Goal: Transaction & Acquisition: Purchase product/service

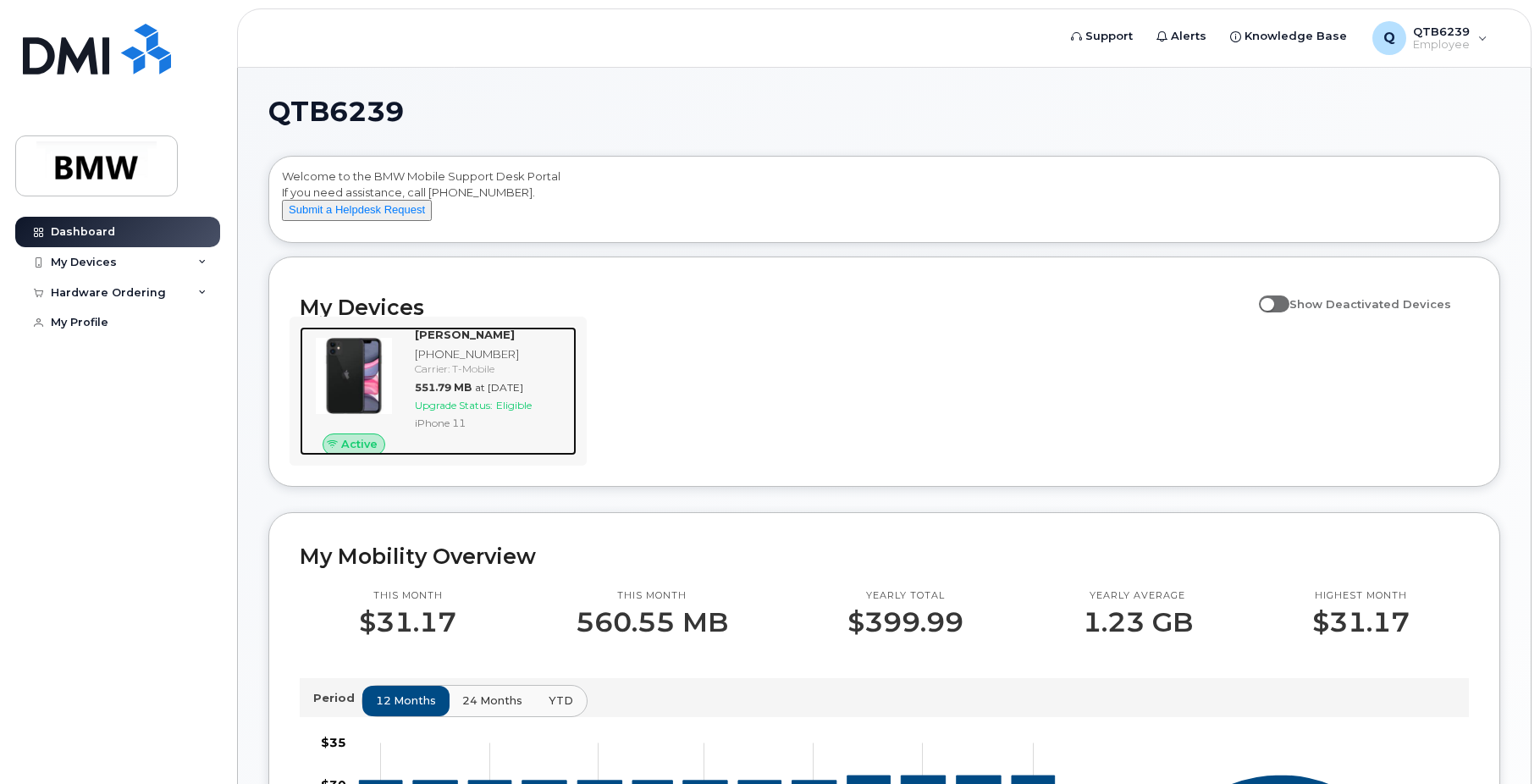
click at [427, 362] on div "[PHONE_NUMBER]" at bounding box center [492, 354] width 155 height 16
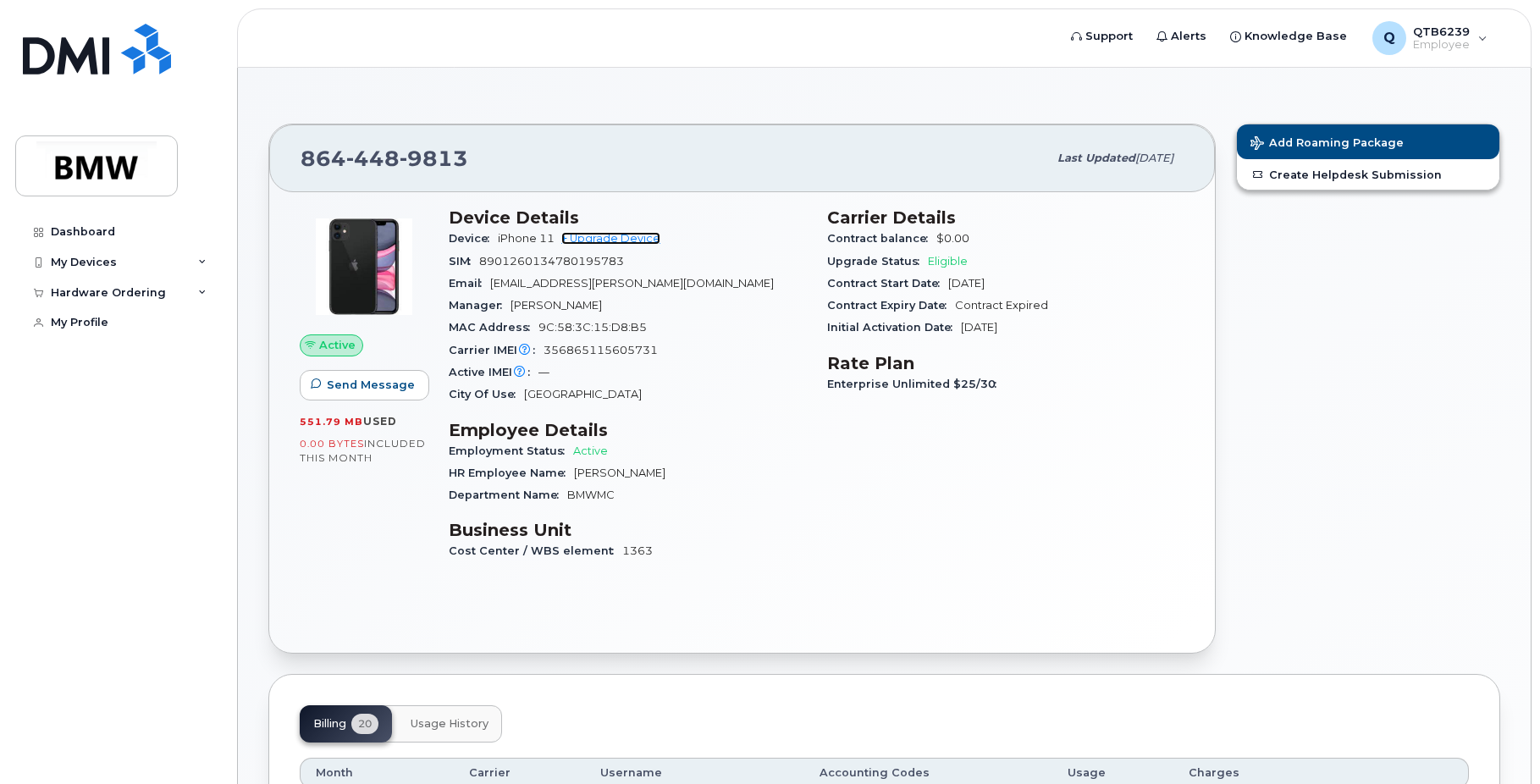
click at [576, 240] on link "+ Upgrade Device" at bounding box center [610, 238] width 99 height 13
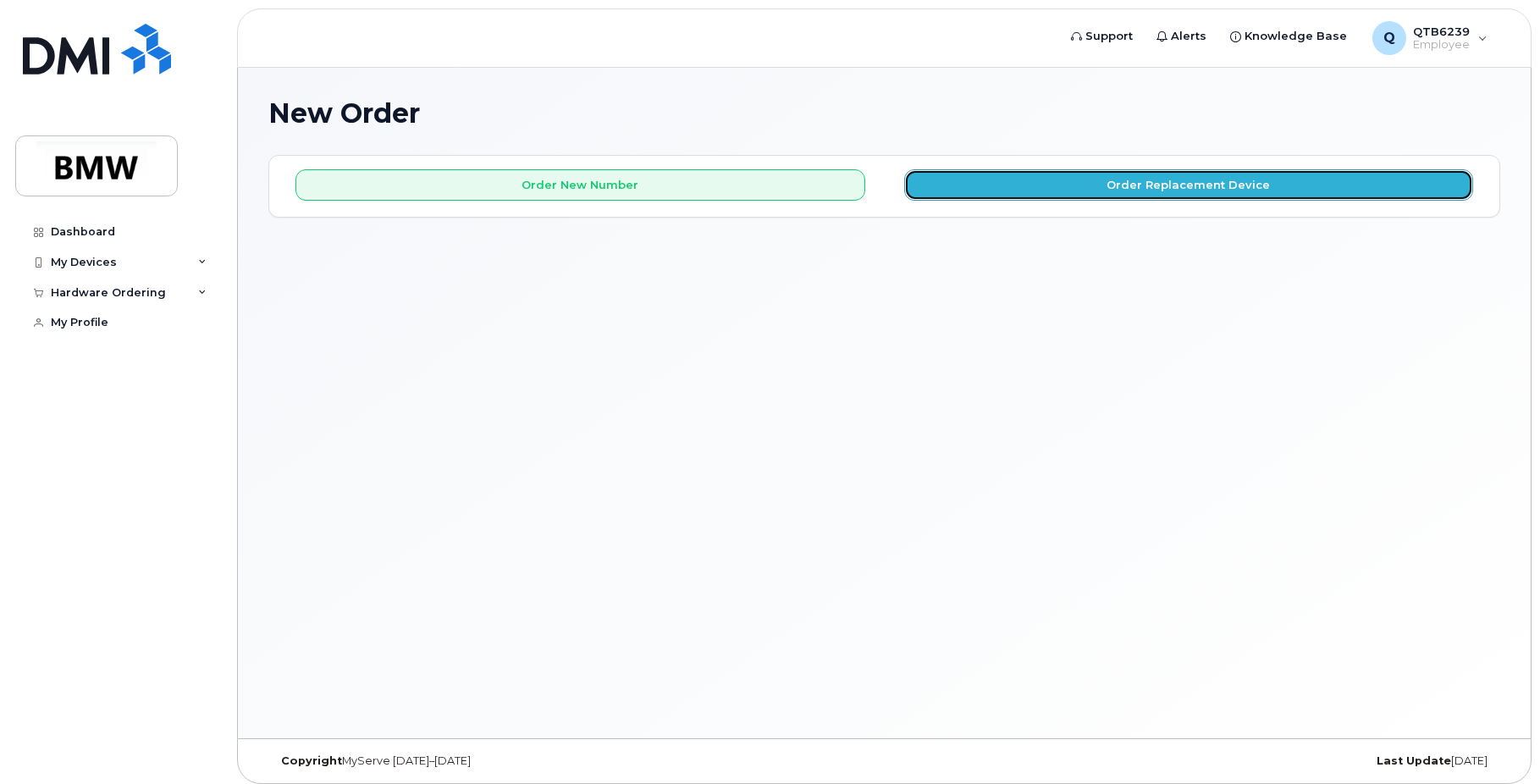
click at [970, 191] on button "Order Replacement Device" at bounding box center [1189, 185] width 570 height 31
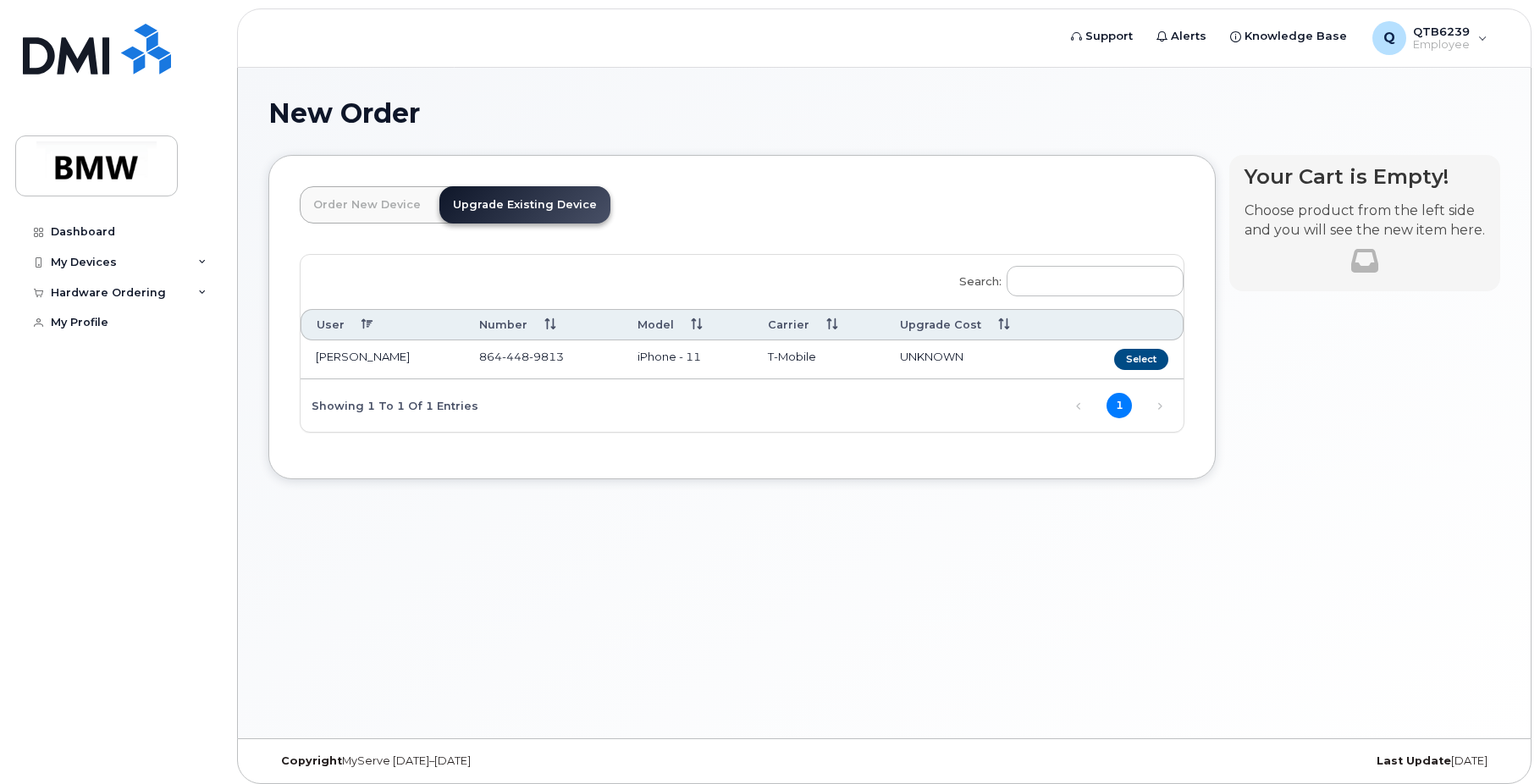
click at [1116, 351] on td "Select" at bounding box center [1126, 360] width 116 height 39
click at [1120, 353] on button "Select" at bounding box center [1141, 359] width 54 height 22
click at [1126, 356] on div "Order New Device Upgrade Existing Device Order new device and new line Order ne…" at bounding box center [741, 316] width 947 height 324
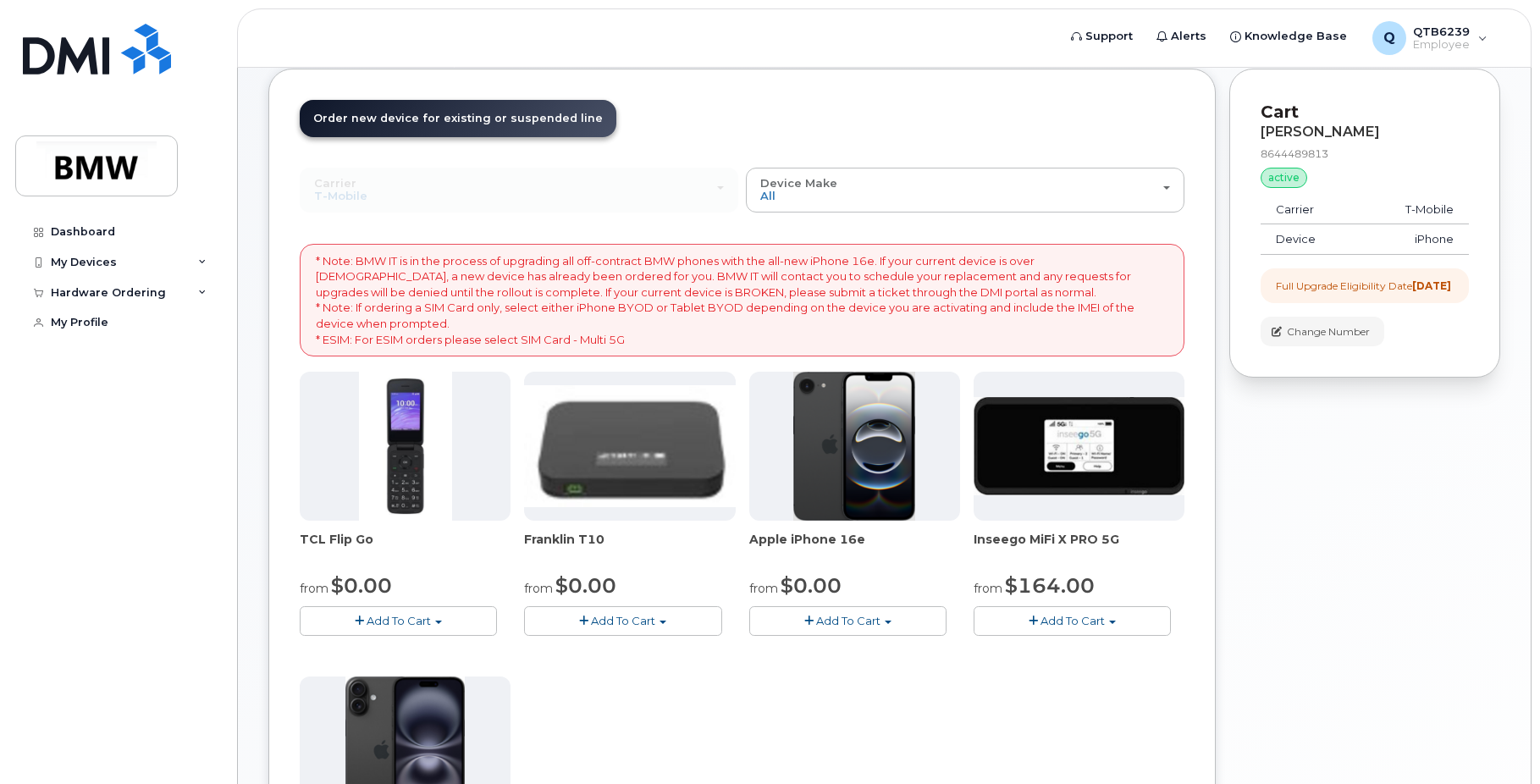
scroll to position [254, 0]
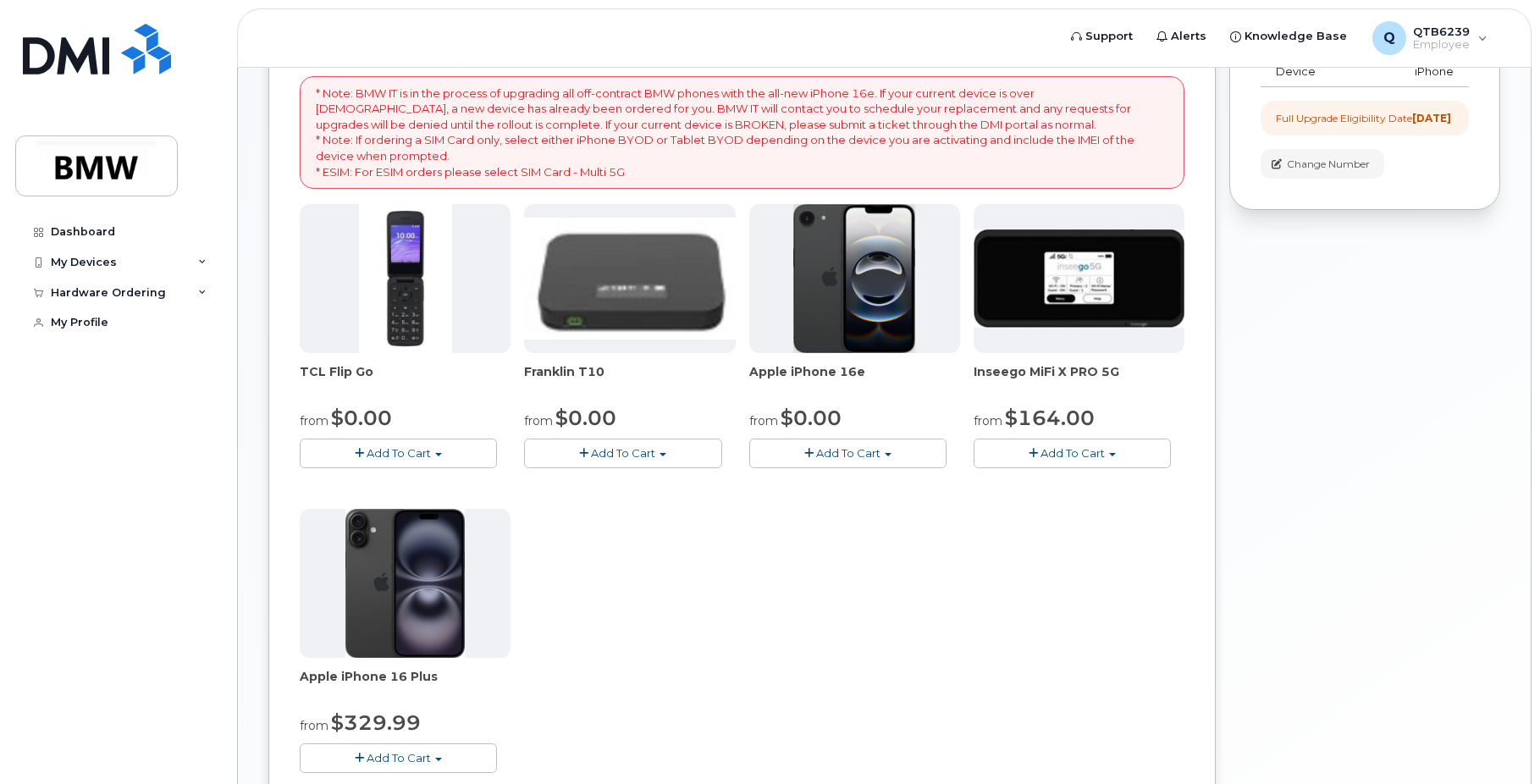
click at [715, 554] on div "TCL Flip Go from $0.00 Add To Cart $0.00 - 30 month Upgrade $96.00 - Full Price…" at bounding box center [741, 501] width 884 height 596
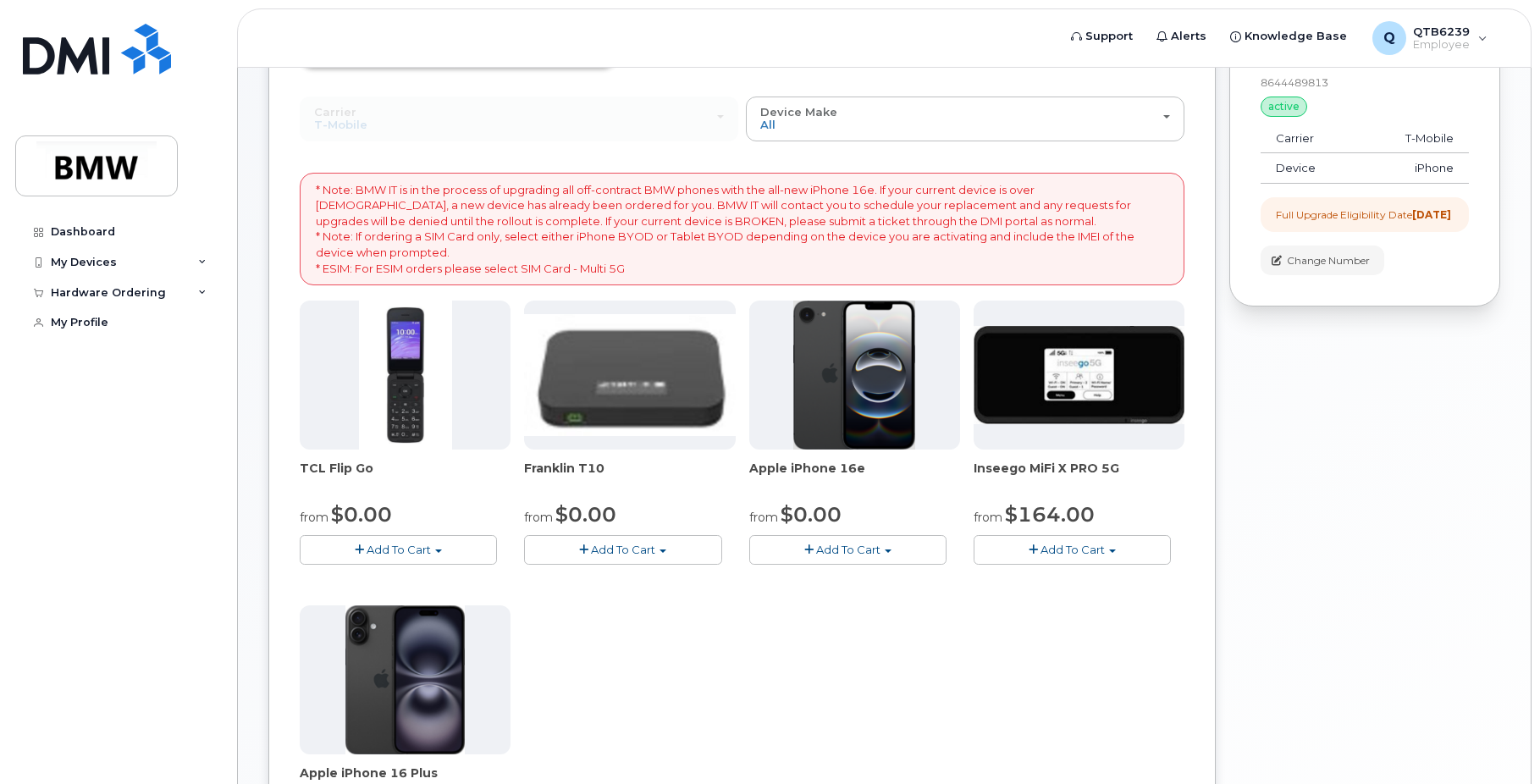
scroll to position [0, 0]
